Goal: Obtain resource: Obtain resource

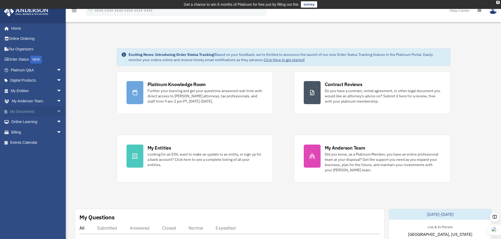
click at [57, 111] on span "arrow_drop_down" at bounding box center [62, 111] width 11 height 11
click at [28, 119] on link "Box" at bounding box center [38, 122] width 62 height 11
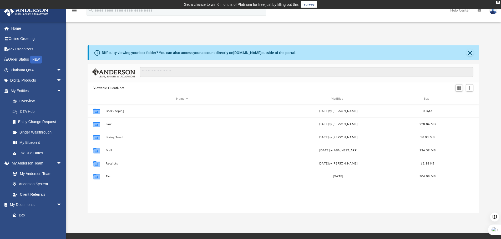
scroll to position [116, 387]
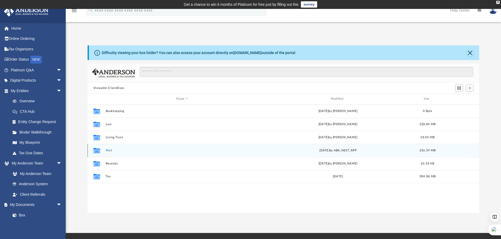
click at [112, 150] on button "Mail" at bounding box center [181, 150] width 153 height 3
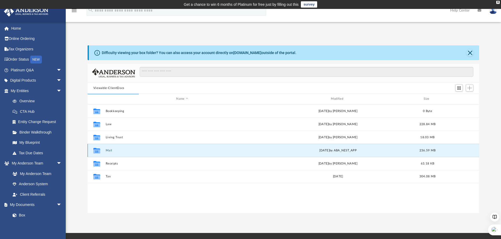
click at [111, 150] on button "Mail" at bounding box center [181, 150] width 153 height 3
click at [126, 152] on button "Mail" at bounding box center [181, 150] width 153 height 3
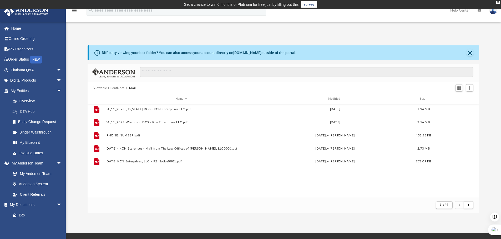
scroll to position [0, 0]
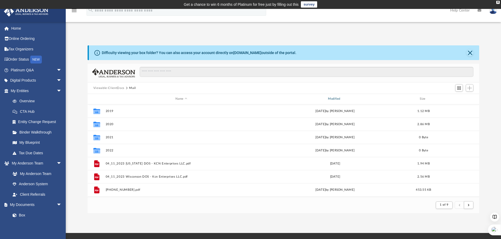
click at [335, 98] on div "Modified" at bounding box center [334, 99] width 151 height 5
click at [336, 98] on div "Modified" at bounding box center [334, 99] width 151 height 5
click at [335, 97] on div "Modified" at bounding box center [334, 99] width 151 height 5
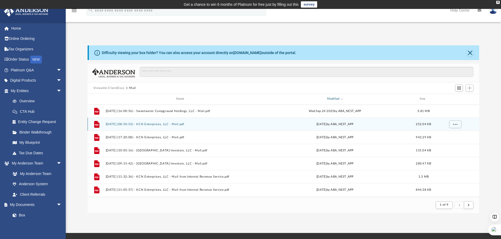
scroll to position [131, 0]
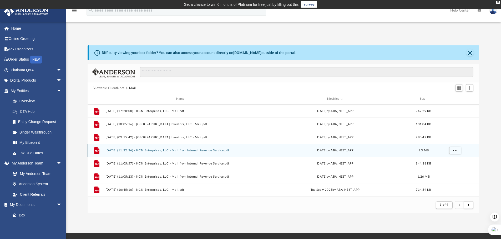
click at [212, 150] on button "[DATE] (11:32:36) - KCN Enterprises, LLC - Mail from Internal Revenue Service.p…" at bounding box center [180, 150] width 151 height 3
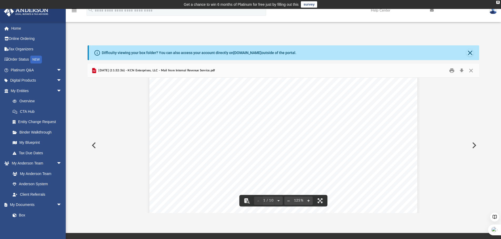
scroll to position [79, 0]
click at [460, 69] on button "Download" at bounding box center [461, 71] width 9 height 8
click at [471, 71] on button "Close" at bounding box center [470, 71] width 9 height 8
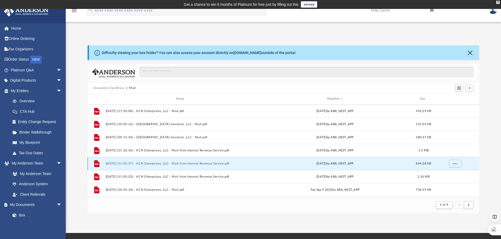
click at [198, 162] on button "[DATE] (11:05:57) - KCN Enterprises, LLC - Mail from Internal Revenue Service.p…" at bounding box center [180, 163] width 151 height 3
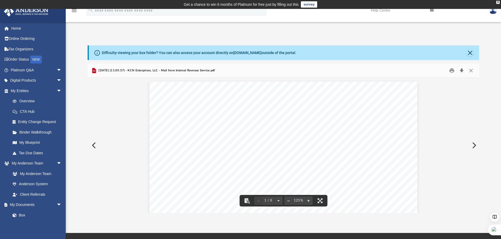
click at [463, 71] on button "Download" at bounding box center [461, 71] width 9 height 8
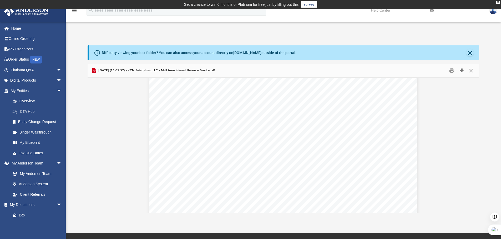
scroll to position [0, 0]
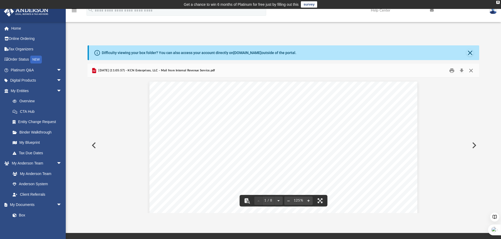
click at [470, 69] on button "Close" at bounding box center [470, 71] width 9 height 8
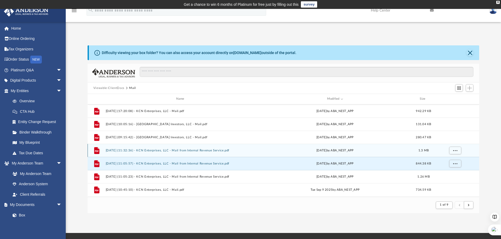
click at [182, 150] on button "[DATE] (11:32:36) - KCN Enterprises, LLC - Mail from Internal Revenue Service.p…" at bounding box center [180, 150] width 151 height 3
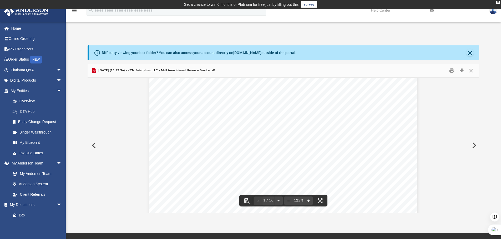
scroll to position [53, 0]
click at [471, 72] on button "Close" at bounding box center [470, 71] width 9 height 8
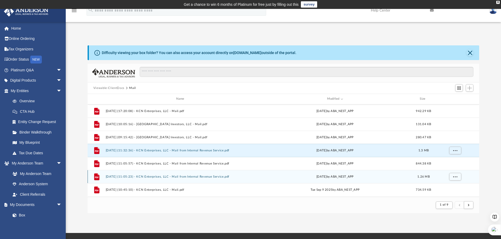
click at [176, 176] on button "[DATE] (11:05:23) - KCN Enterprises, LLC - Mail from Internal Revenue Service.p…" at bounding box center [180, 176] width 151 height 3
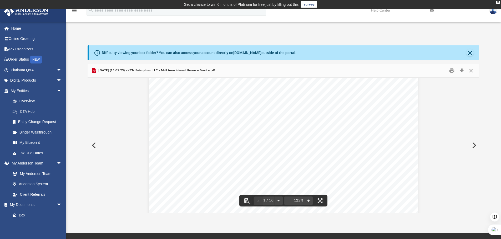
scroll to position [26, 0]
click at [462, 69] on button "Download" at bounding box center [461, 71] width 9 height 8
click at [382, 43] on div "Difficulty viewing your box folder? You can also access your account directly o…" at bounding box center [283, 123] width 435 height 179
click at [470, 72] on button "Close" at bounding box center [470, 71] width 9 height 8
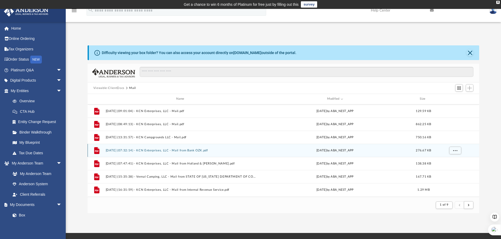
scroll to position [263, 0]
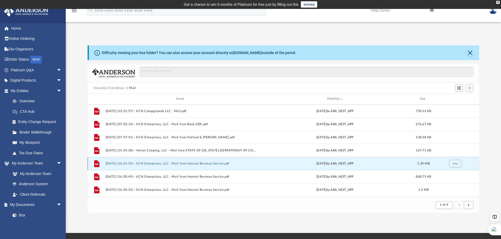
click at [210, 163] on button "[DATE] (16:31:59) - KCN Enterprises, LLC - Mail from Internal Revenue Service.p…" at bounding box center [180, 163] width 151 height 3
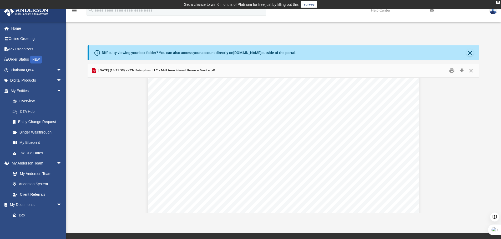
scroll to position [53, 0]
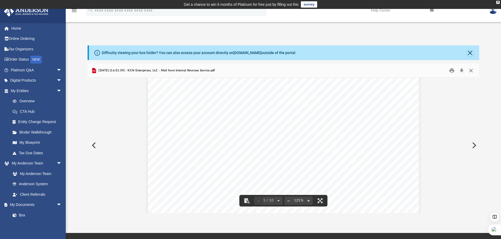
click at [470, 70] on button "Close" at bounding box center [470, 71] width 9 height 8
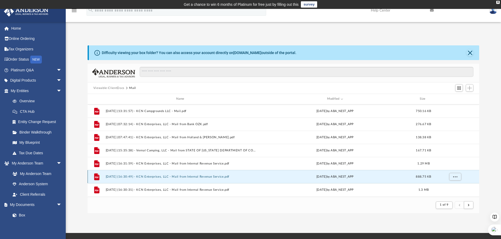
click at [186, 178] on button "[DATE] (16:30:49) - KCN Enterprises, LLC - Mail from Internal Revenue Service.p…" at bounding box center [180, 176] width 151 height 3
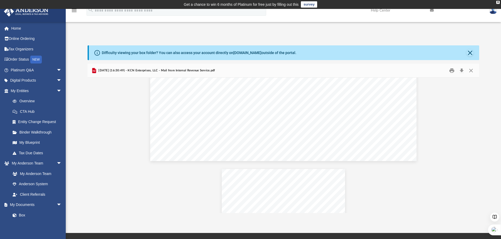
scroll to position [1025, 0]
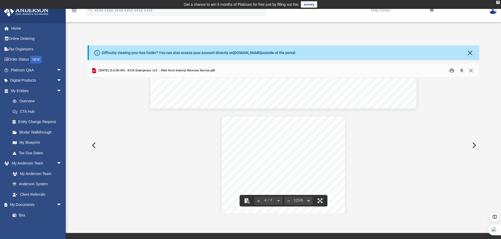
click at [471, 68] on button "Close" at bounding box center [470, 71] width 9 height 8
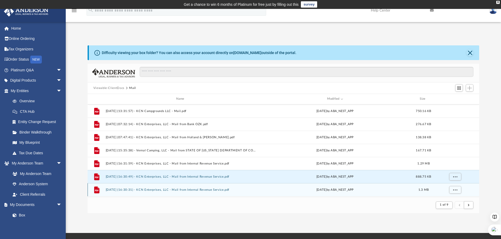
click at [232, 189] on button "[DATE] (16:30:31) - KCN Enterprises, LLC - Mail from Internal Revenue Service.p…" at bounding box center [180, 189] width 151 height 3
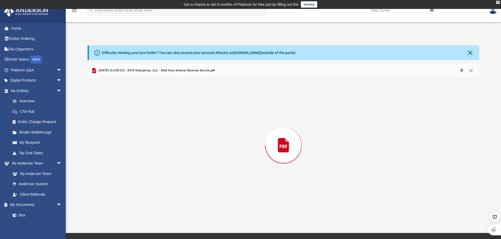
click at [232, 189] on div "Preview" at bounding box center [284, 146] width 392 height 136
